Goal: Book appointment/travel/reservation

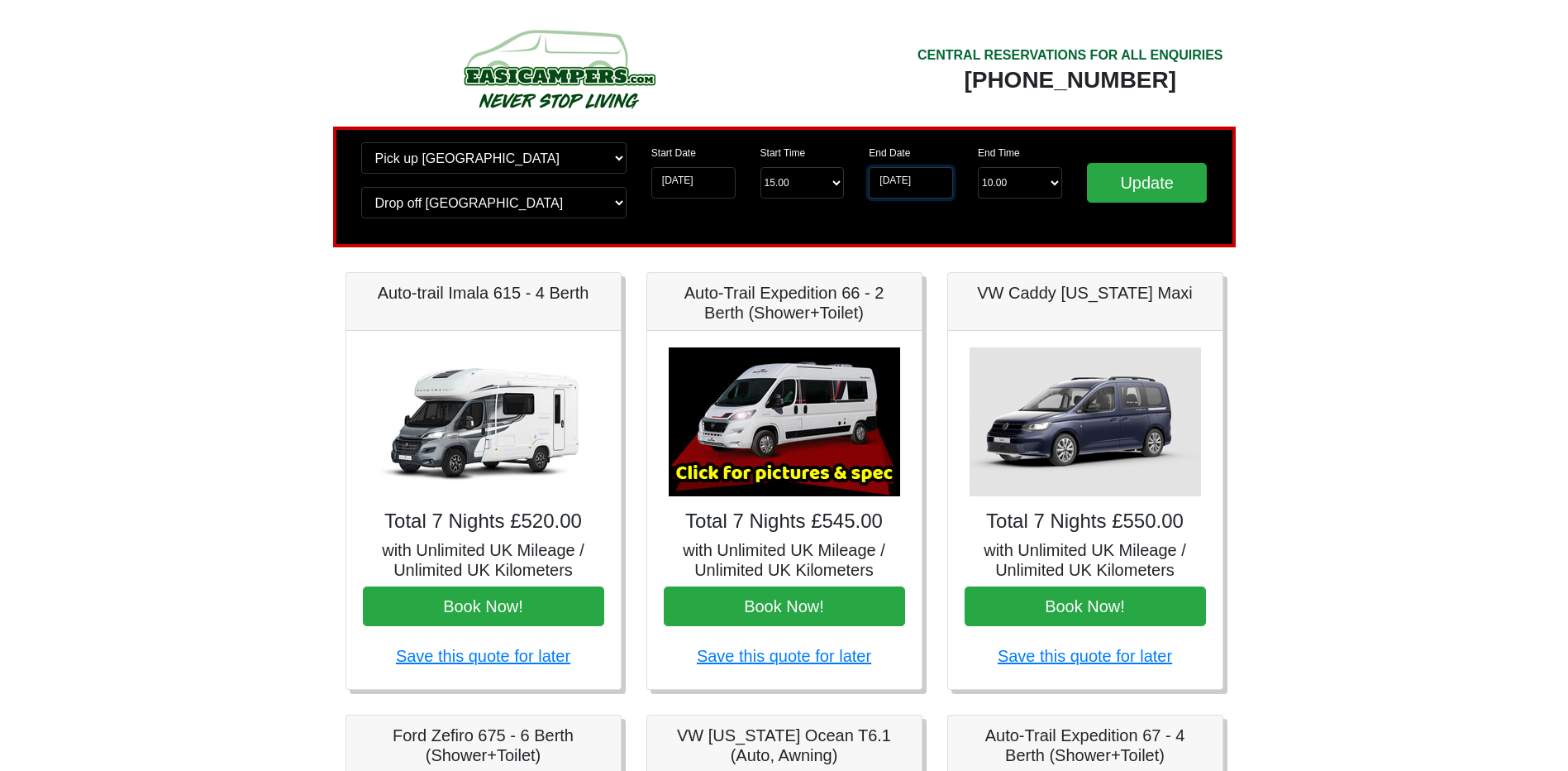
click at [901, 183] on input "25-10-2025" at bounding box center [910, 183] width 85 height 31
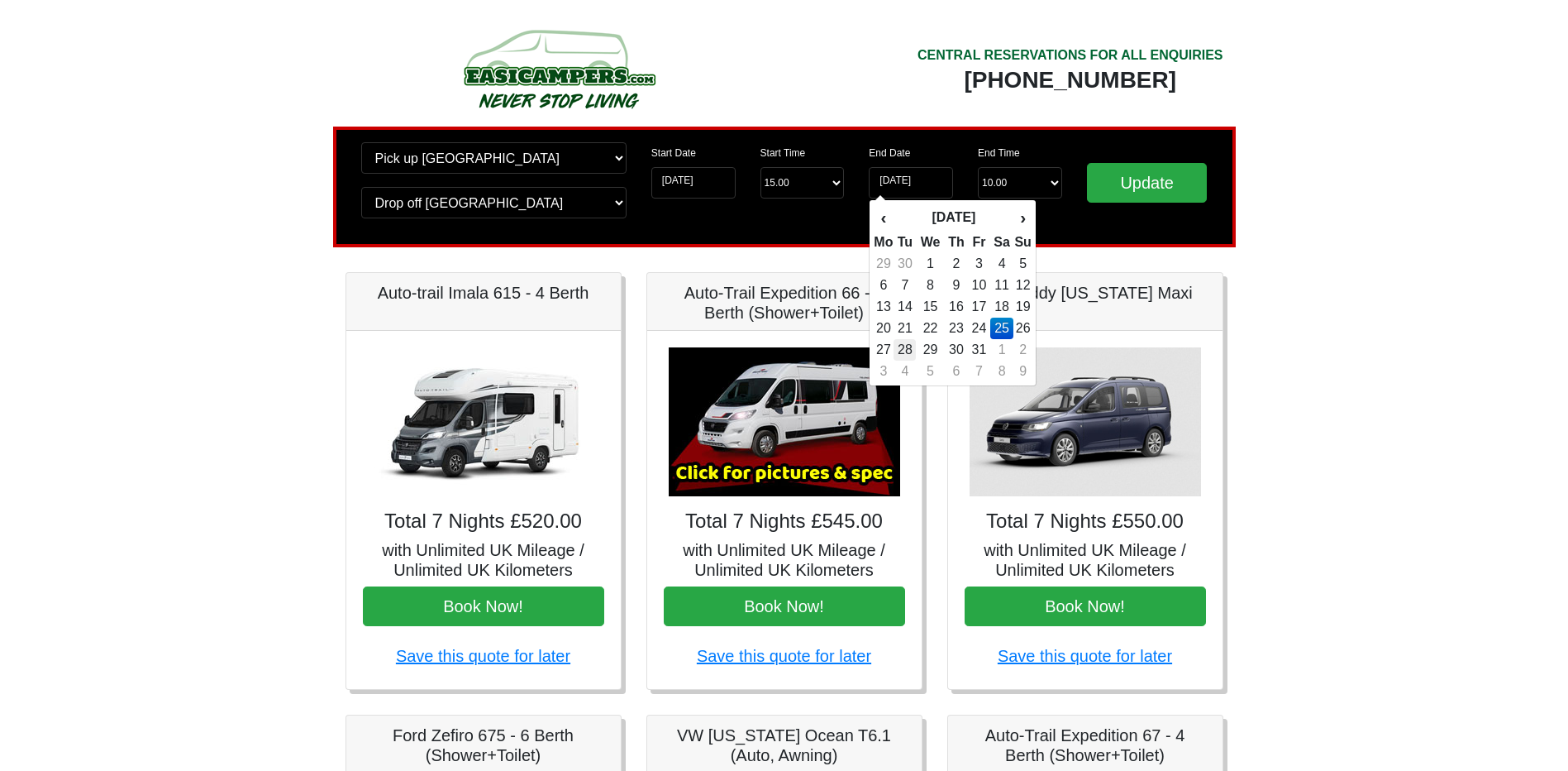
click at [914, 353] on td "28" at bounding box center [904, 350] width 22 height 21
type input "[DATE]"
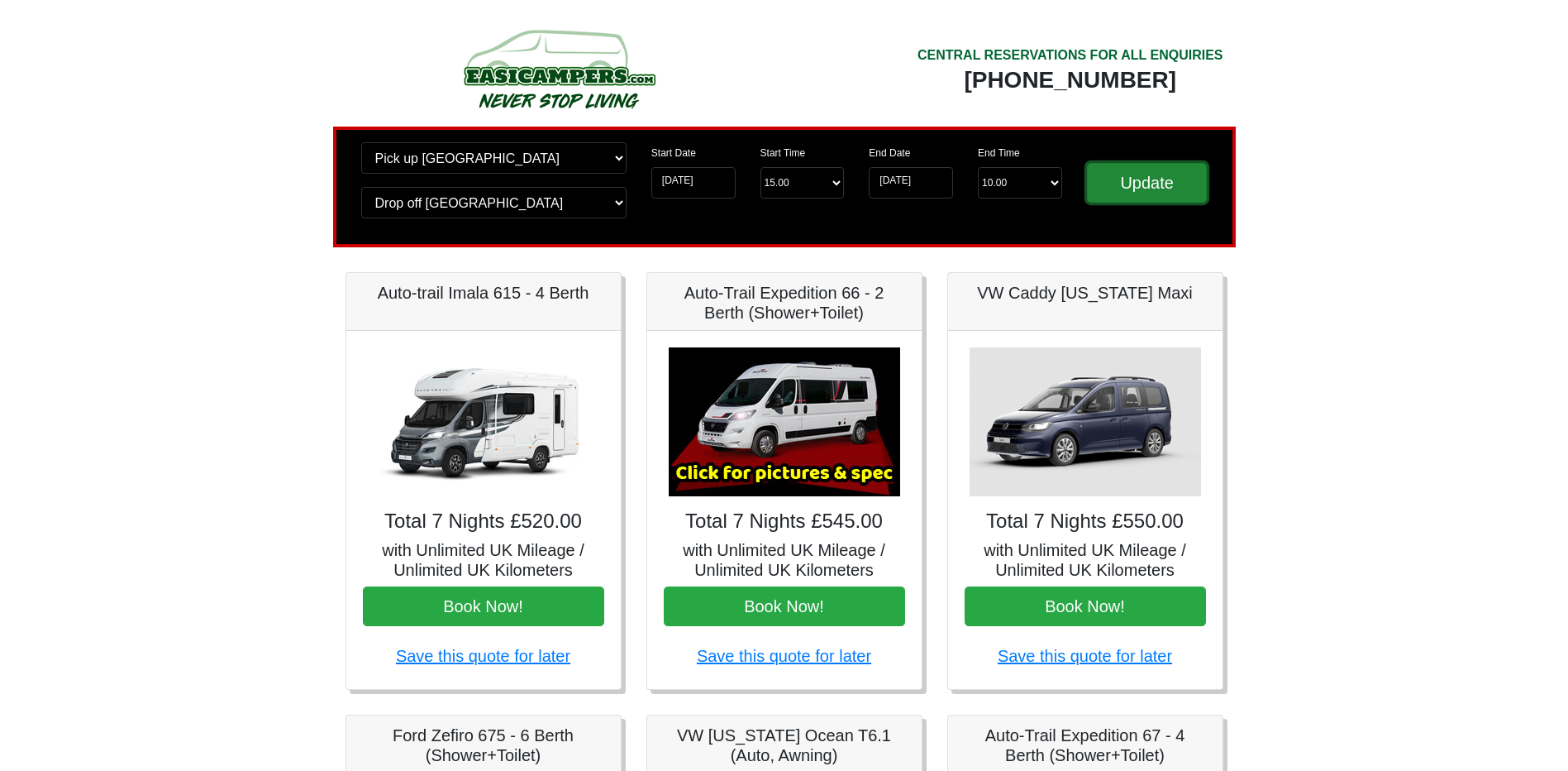
click at [1136, 181] on input "Update" at bounding box center [1147, 183] width 121 height 40
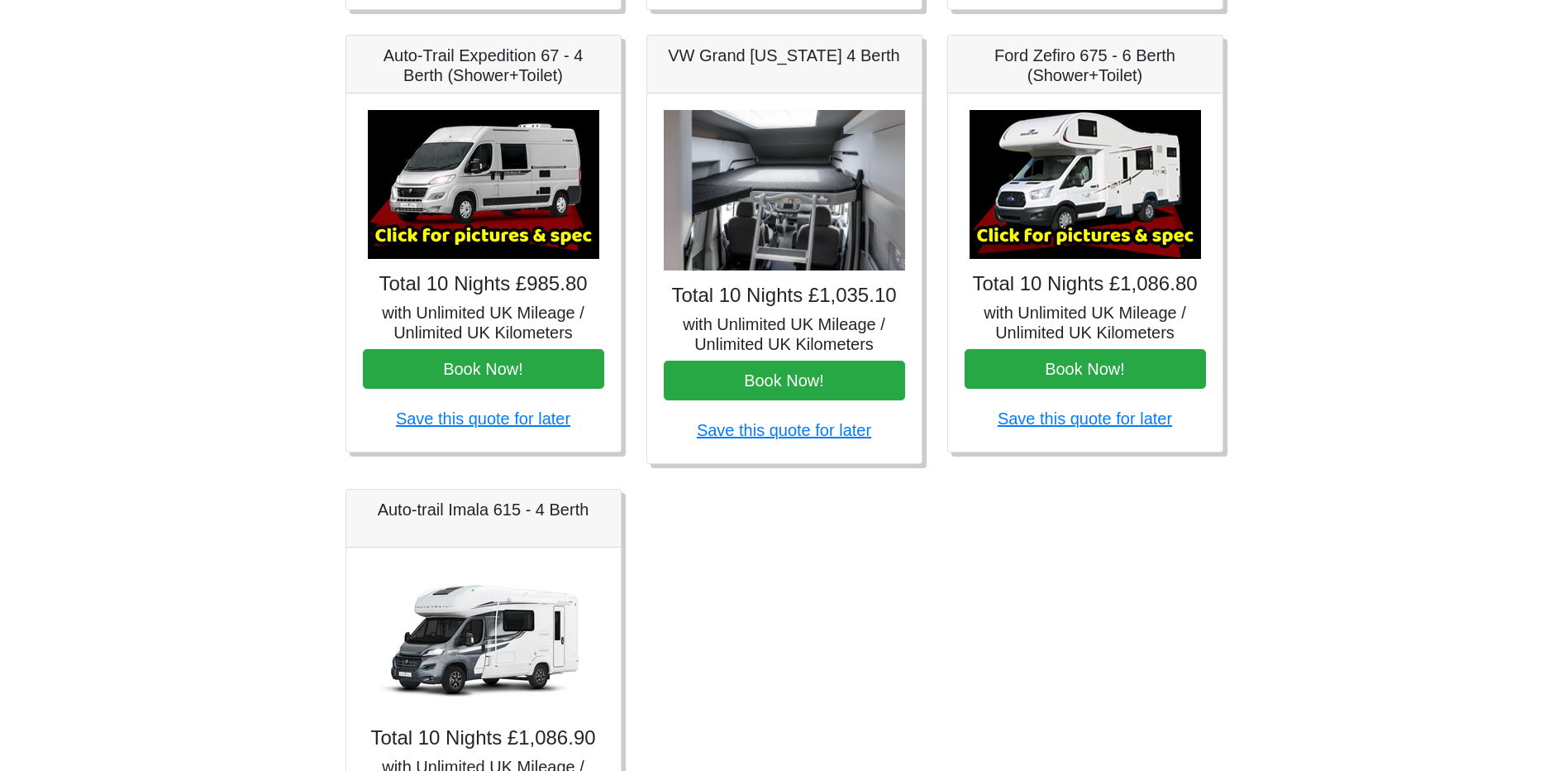
scroll to position [661, 0]
